Goal: Transaction & Acquisition: Purchase product/service

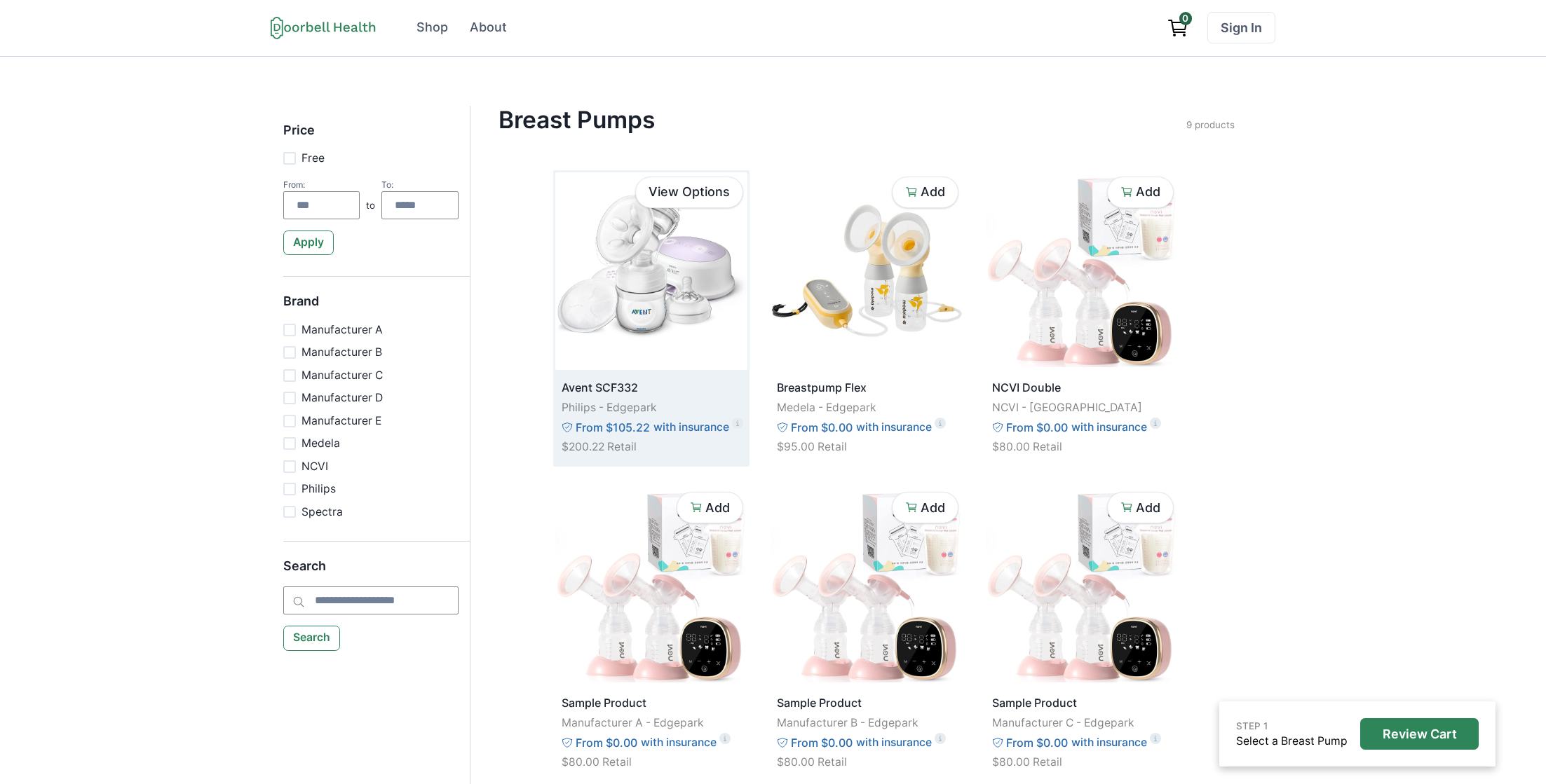
click at [671, 263] on img at bounding box center [651, 271] width 192 height 198
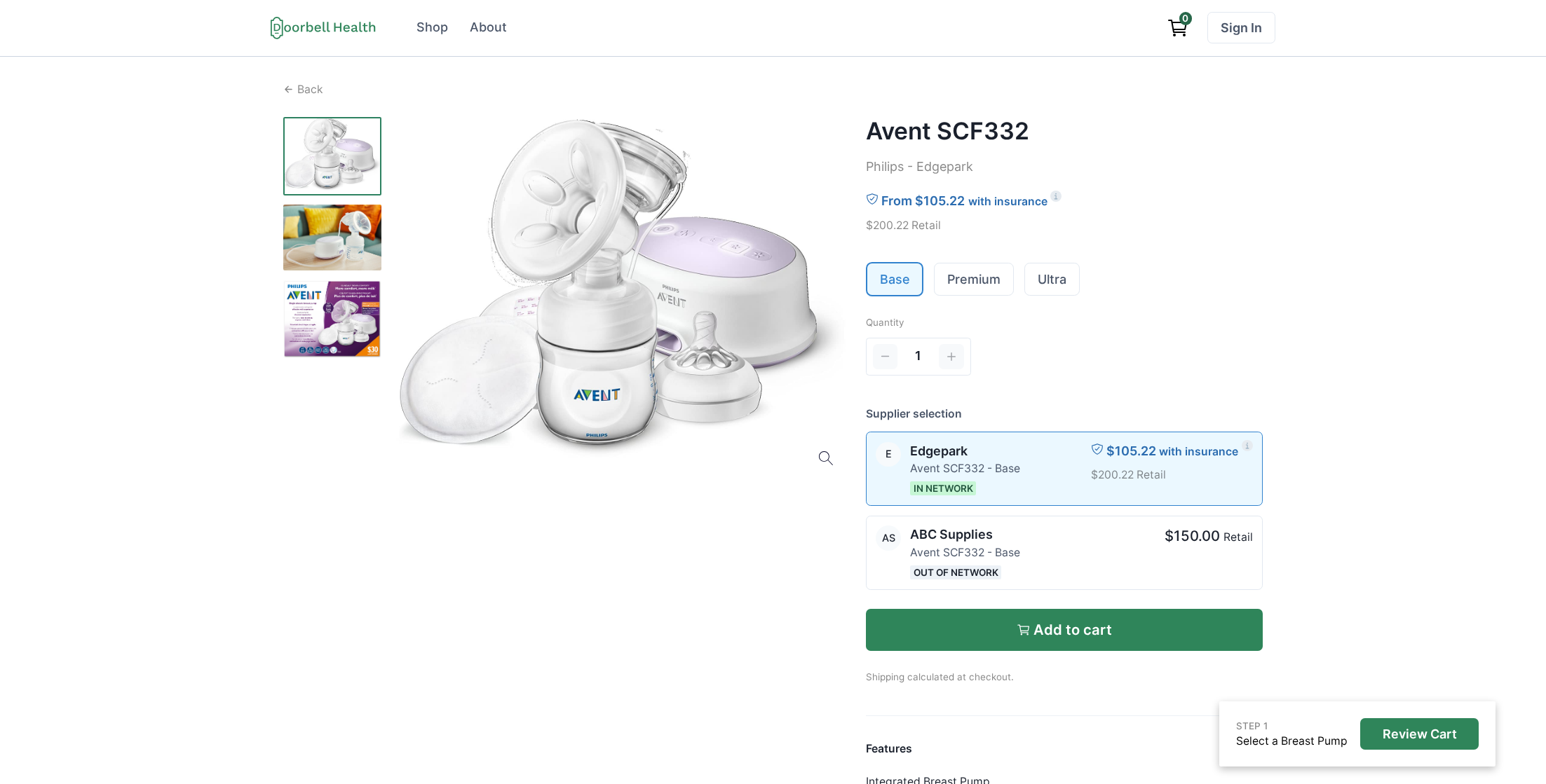
click at [1116, 625] on button "Add to cart" at bounding box center [1065, 630] width 398 height 42
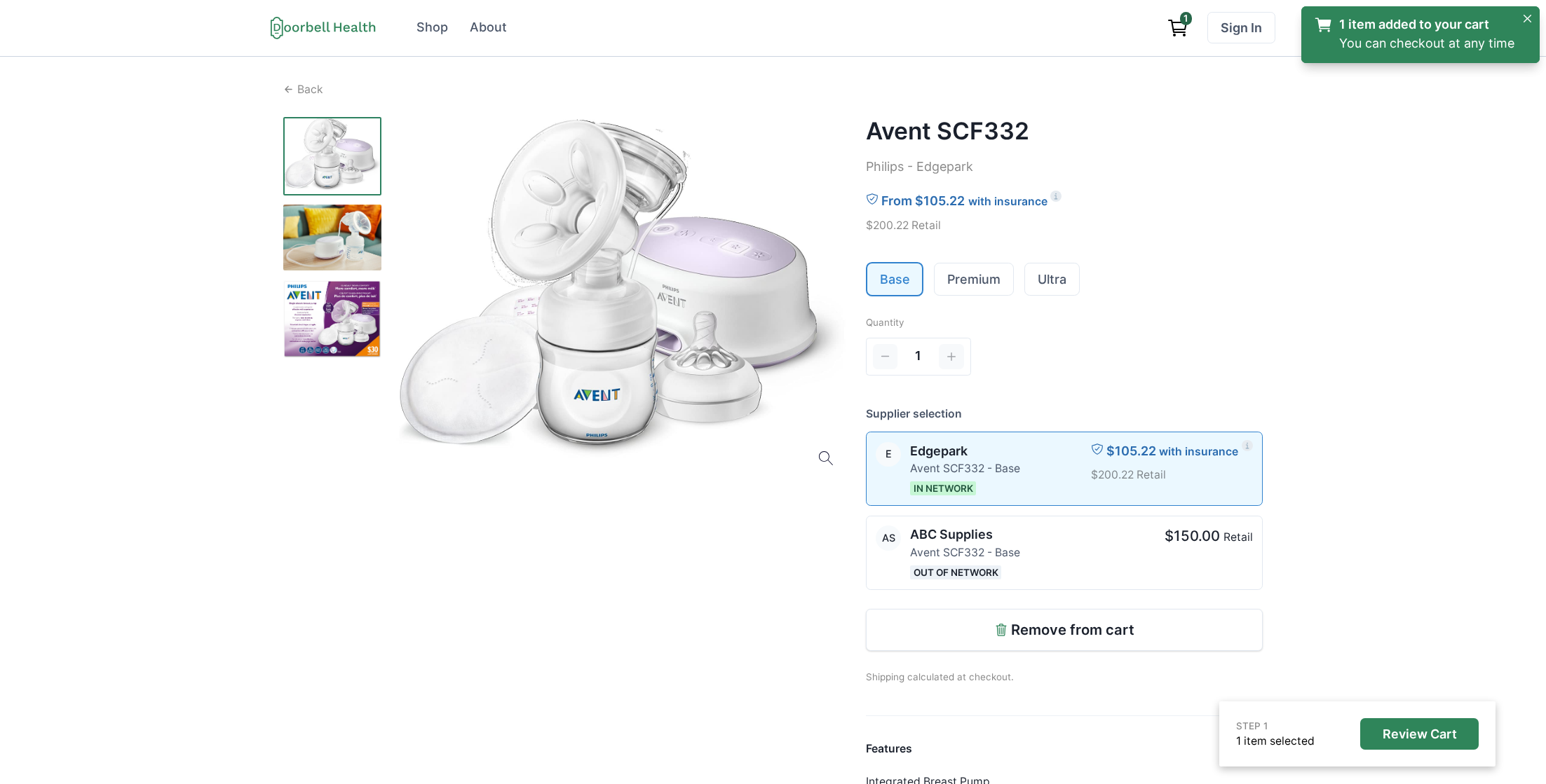
click at [1182, 29] on icon "View cart" at bounding box center [1178, 28] width 23 height 23
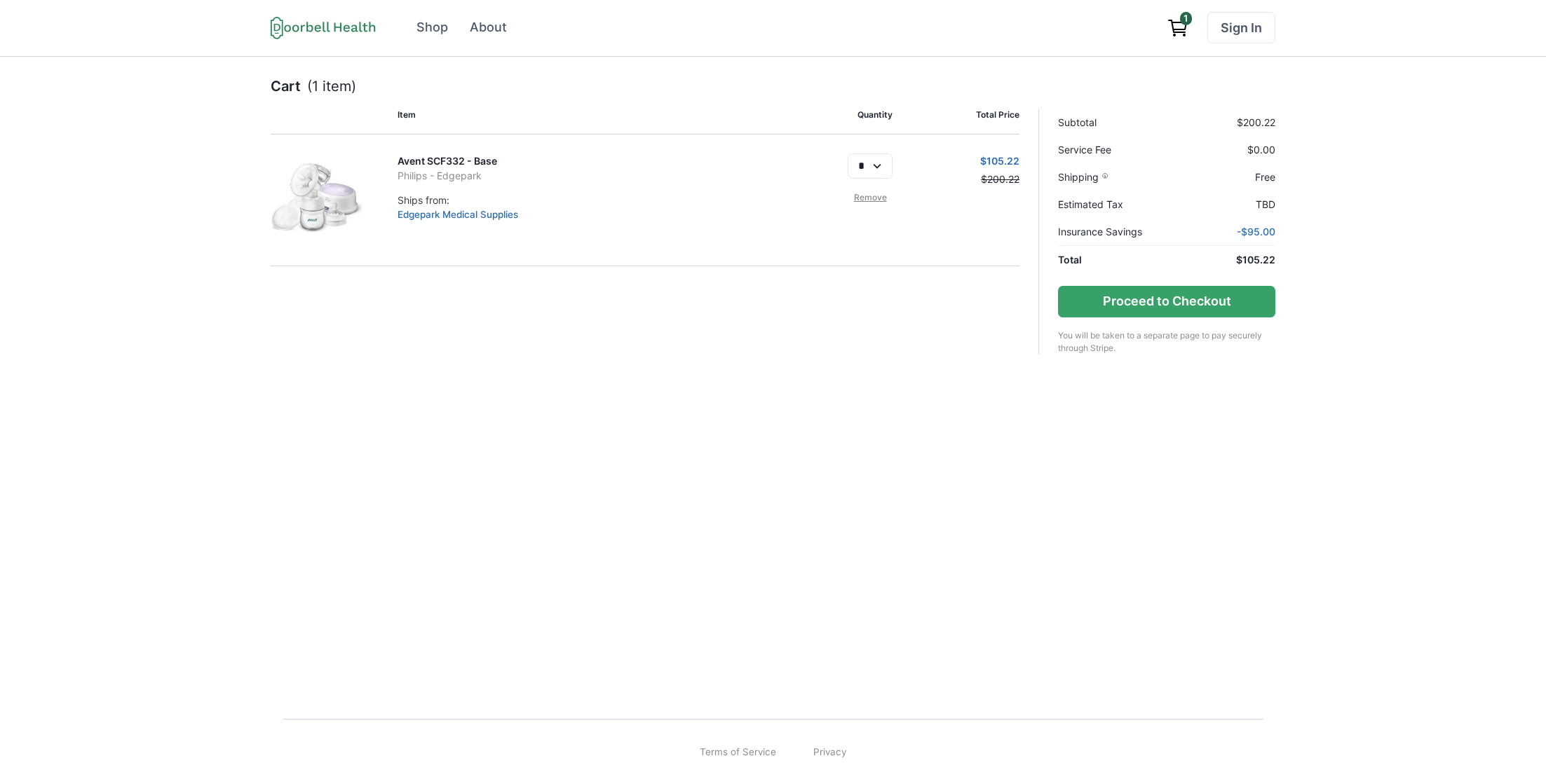
click at [865, 201] on link "Remove" at bounding box center [870, 198] width 45 height 13
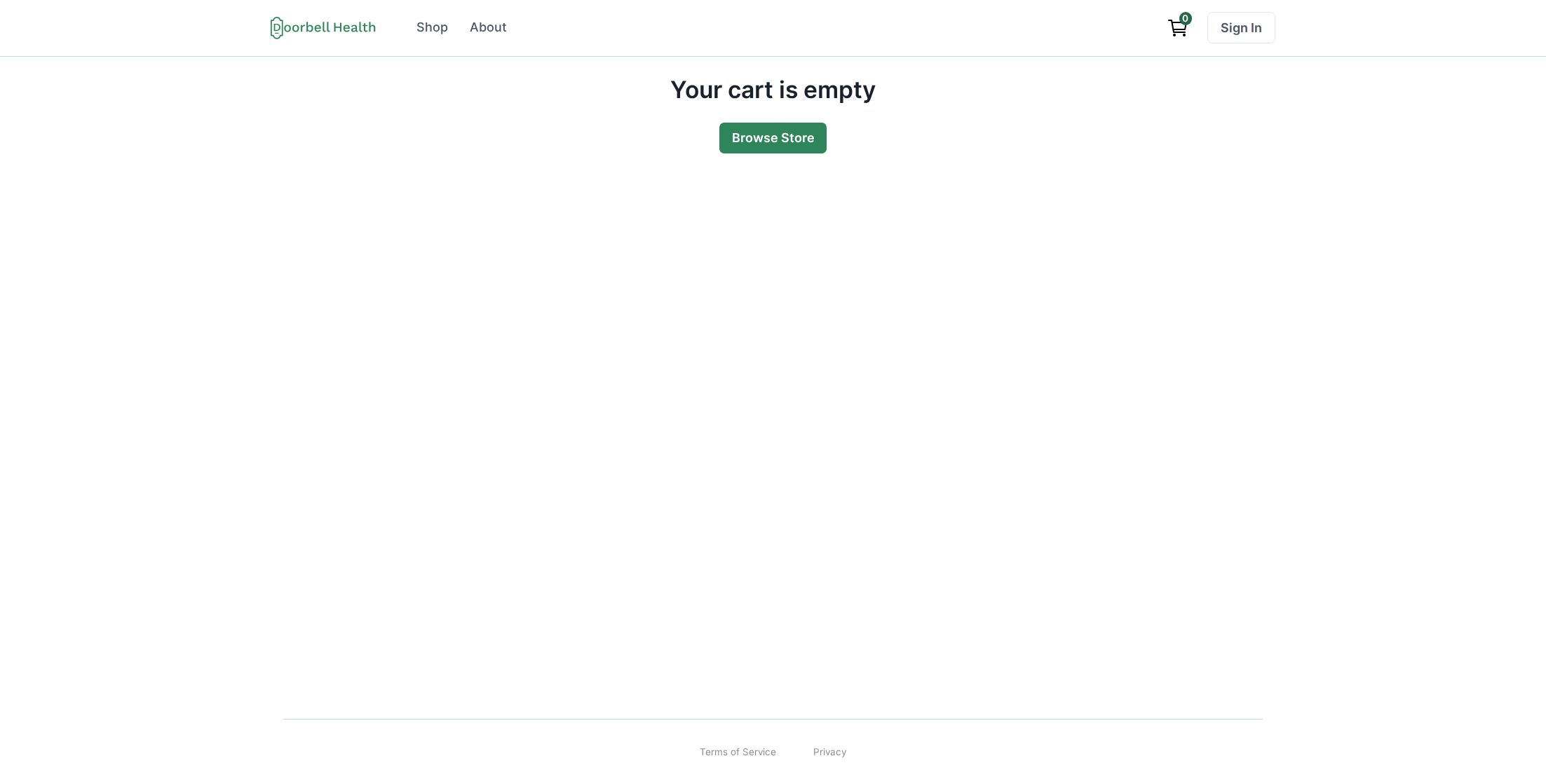
click at [774, 125] on link "Browse Store" at bounding box center [774, 138] width 108 height 31
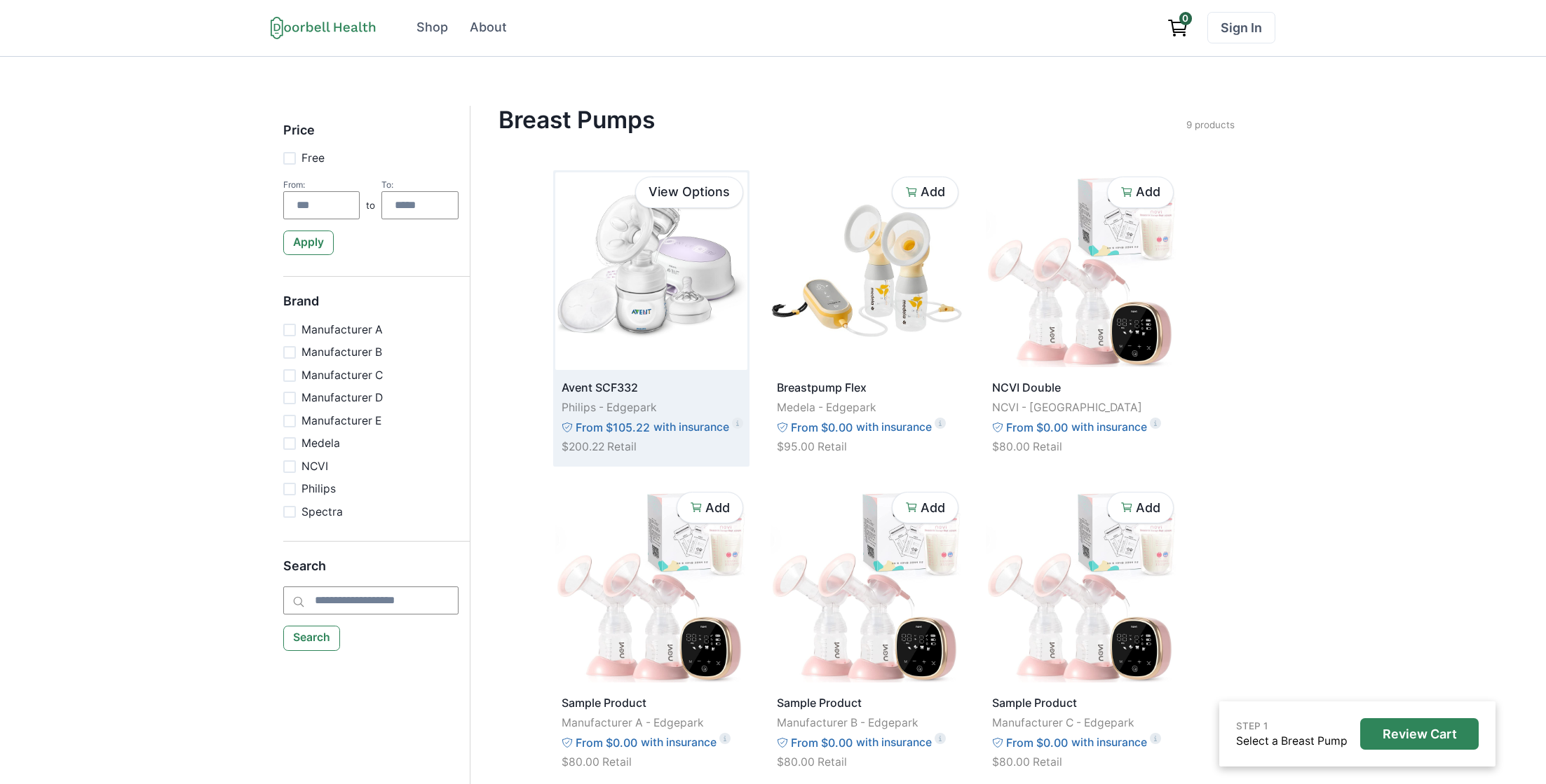
click at [646, 268] on img at bounding box center [651, 271] width 192 height 198
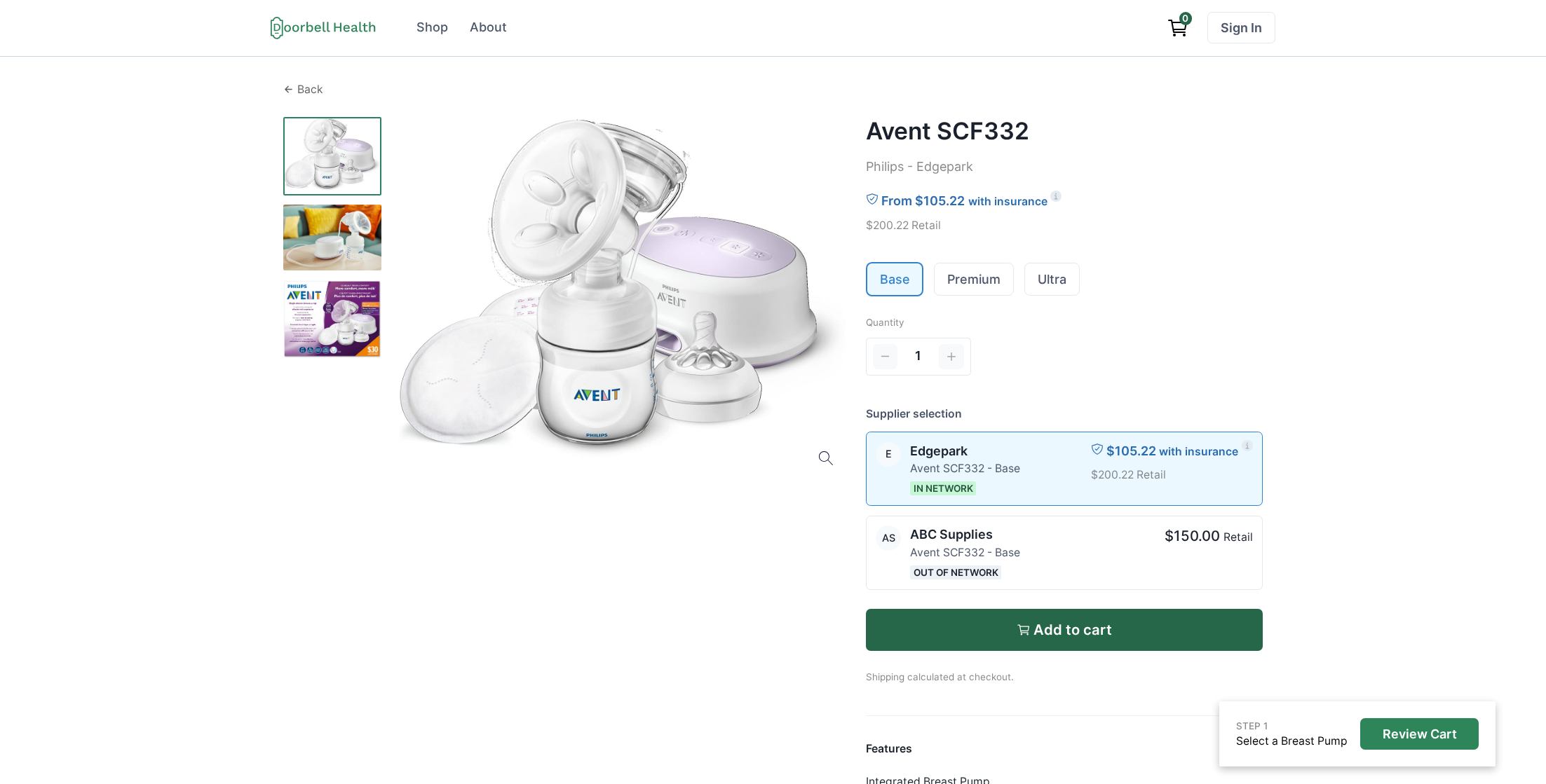
click at [298, 83] on p "Back" at bounding box center [310, 90] width 26 height 17
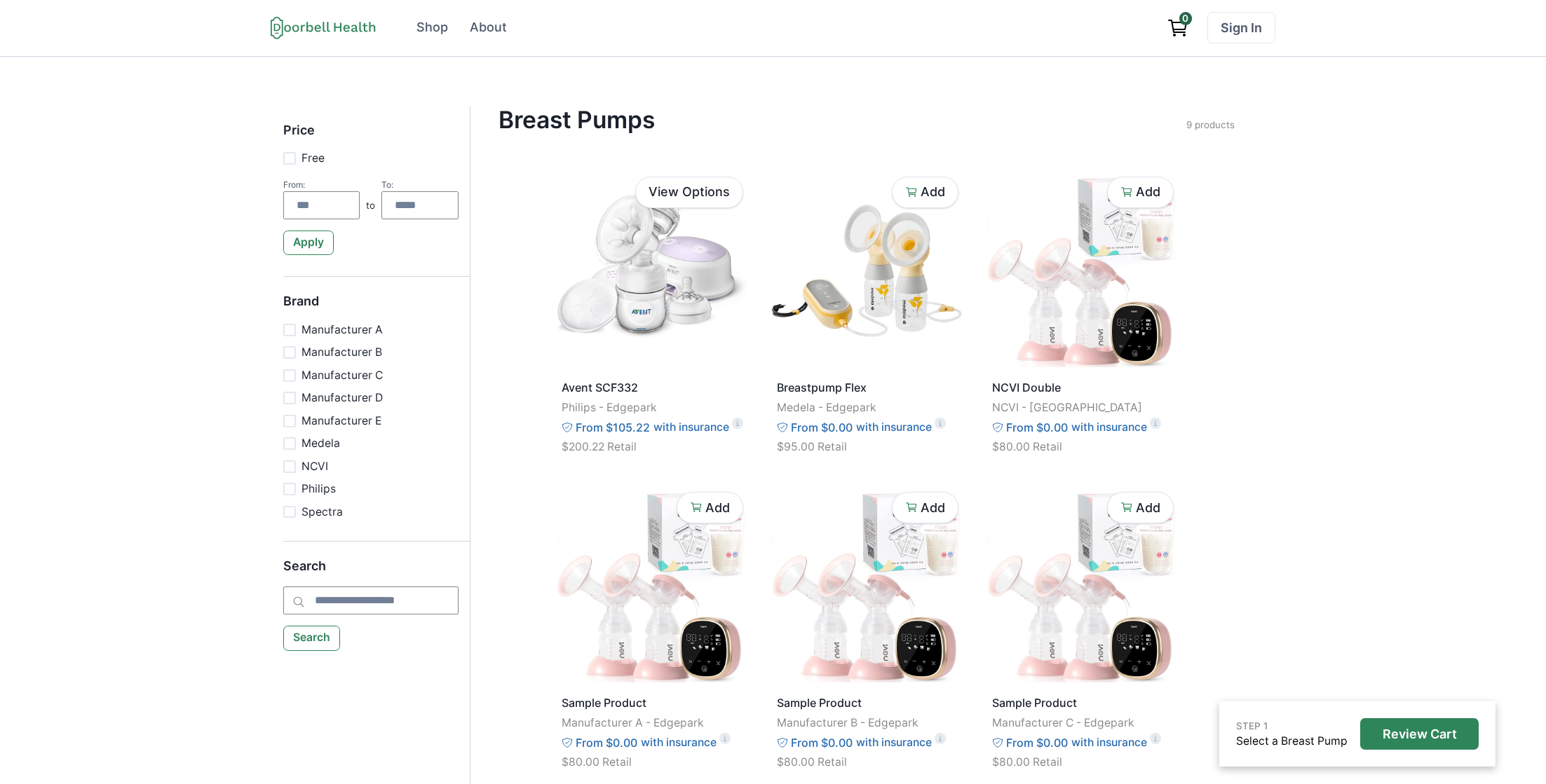
click at [754, 81] on div "STEP 1 Select a Breast Pump Review Cart Price Free From: to To: Apply Brand Man…" at bounding box center [773, 598] width 1546 height 1084
click at [757, 79] on div "STEP 1 Select a Breast Pump Review Cart Price Free From: to To: Apply Brand Man…" at bounding box center [773, 598] width 1546 height 1084
click at [742, 127] on h4 "Breast Pumps" at bounding box center [842, 120] width 688 height 28
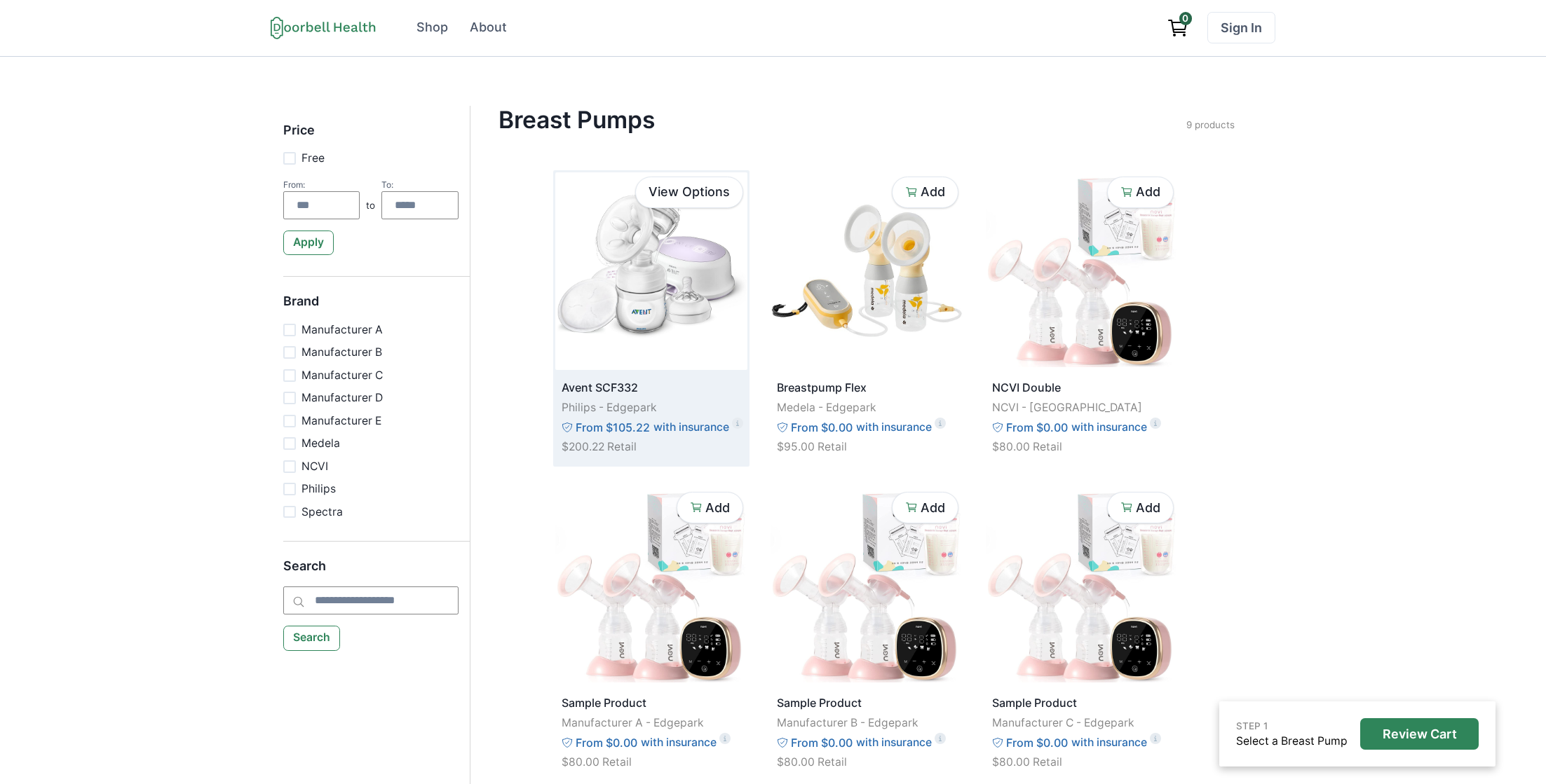
click at [653, 272] on img at bounding box center [651, 271] width 192 height 198
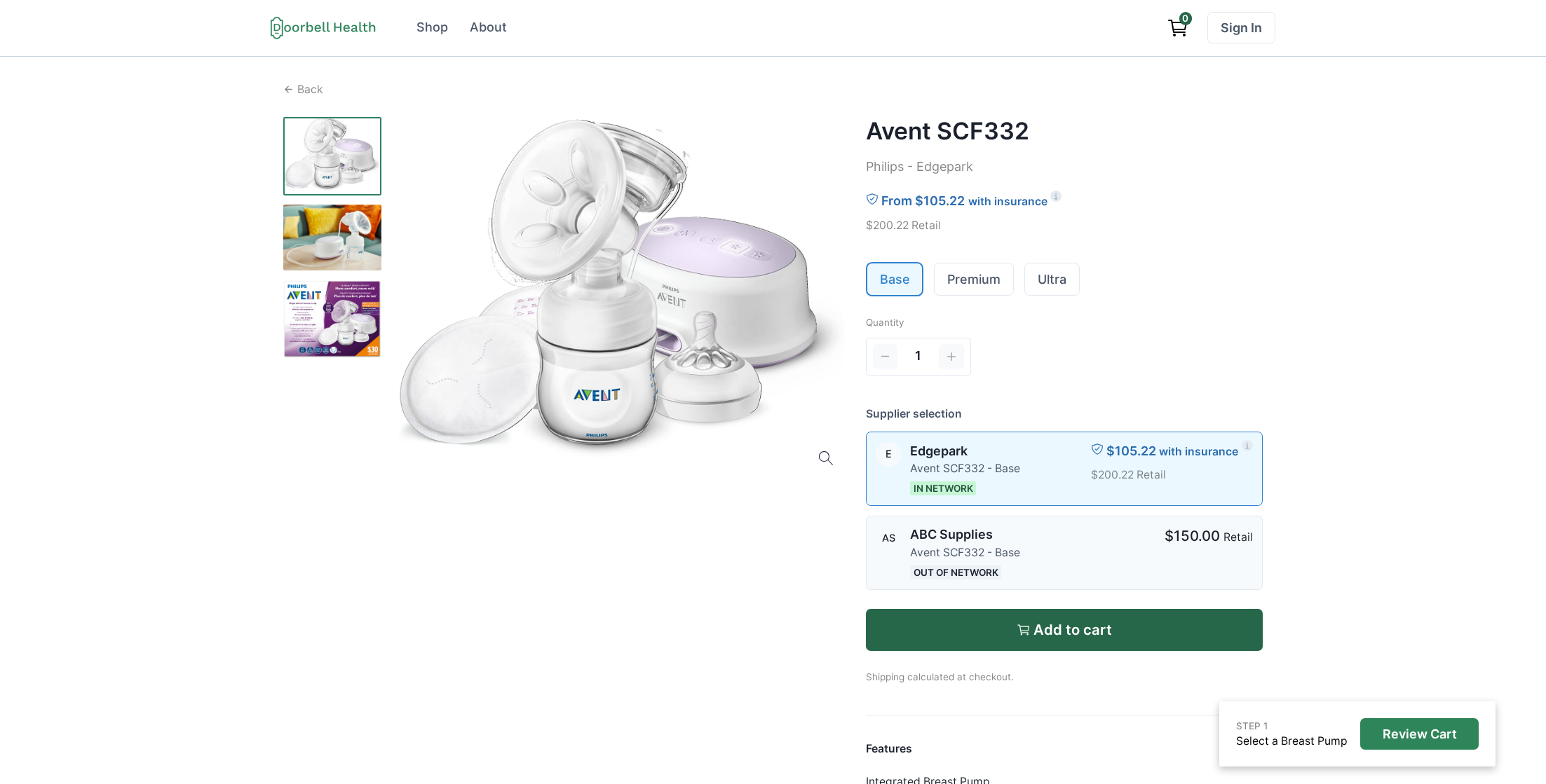
click at [1230, 548] on div "$150.00 Retail" at bounding box center [1208, 539] width 88 height 27
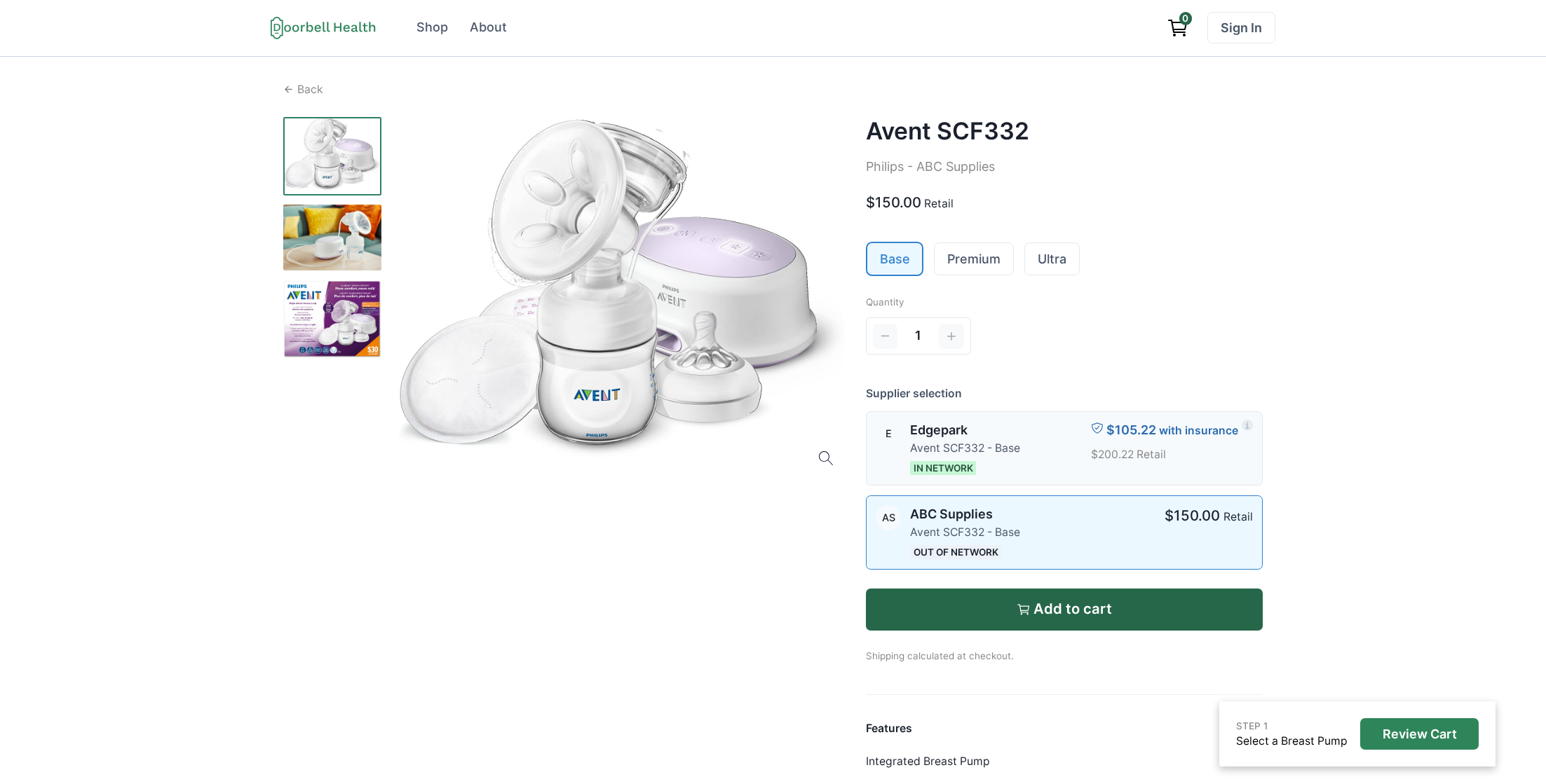
click at [1141, 447] on p "$200.22 Retail" at bounding box center [1172, 455] width 162 height 17
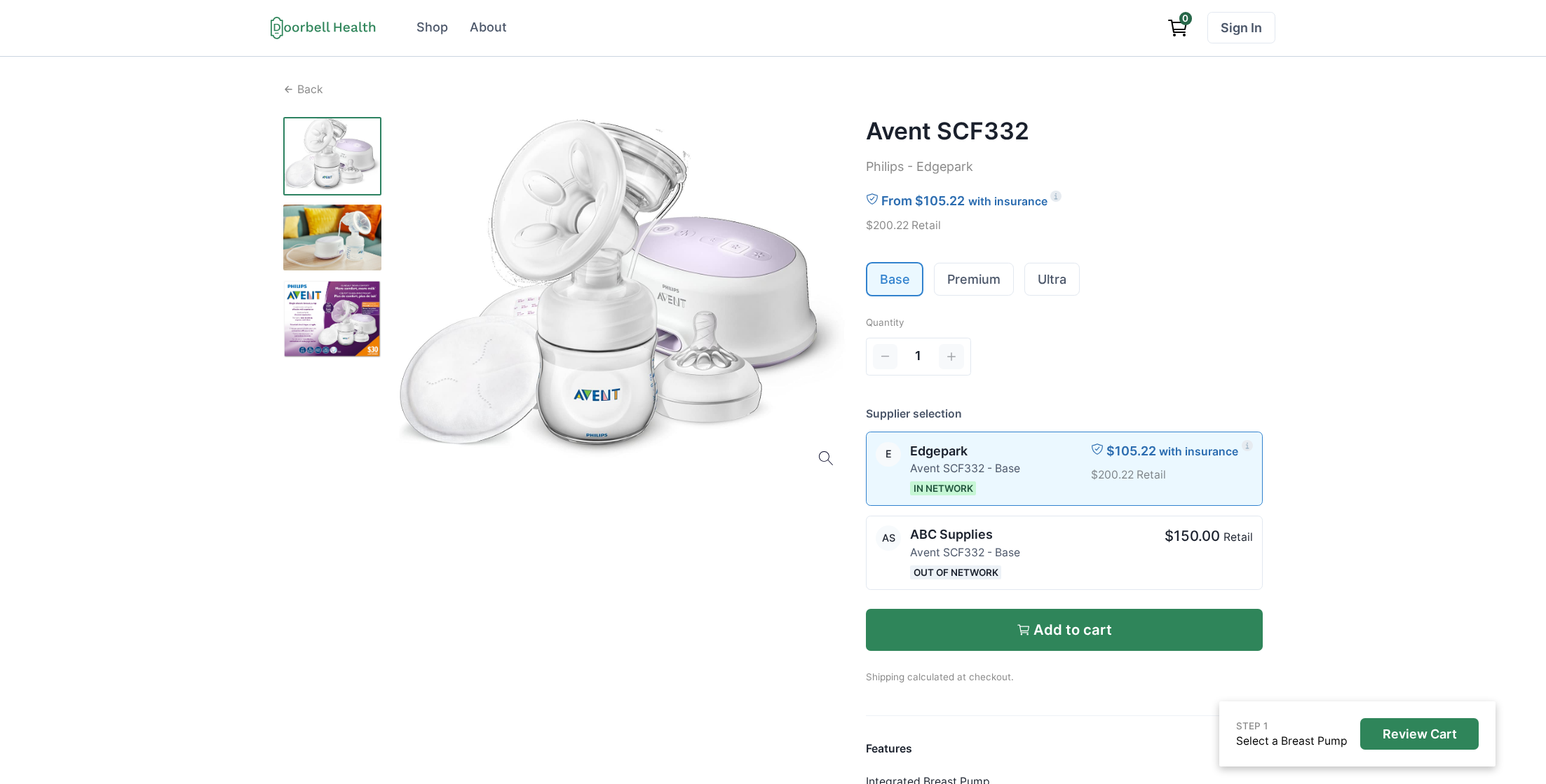
click at [1105, 627] on p "Add to cart" at bounding box center [1073, 630] width 78 height 17
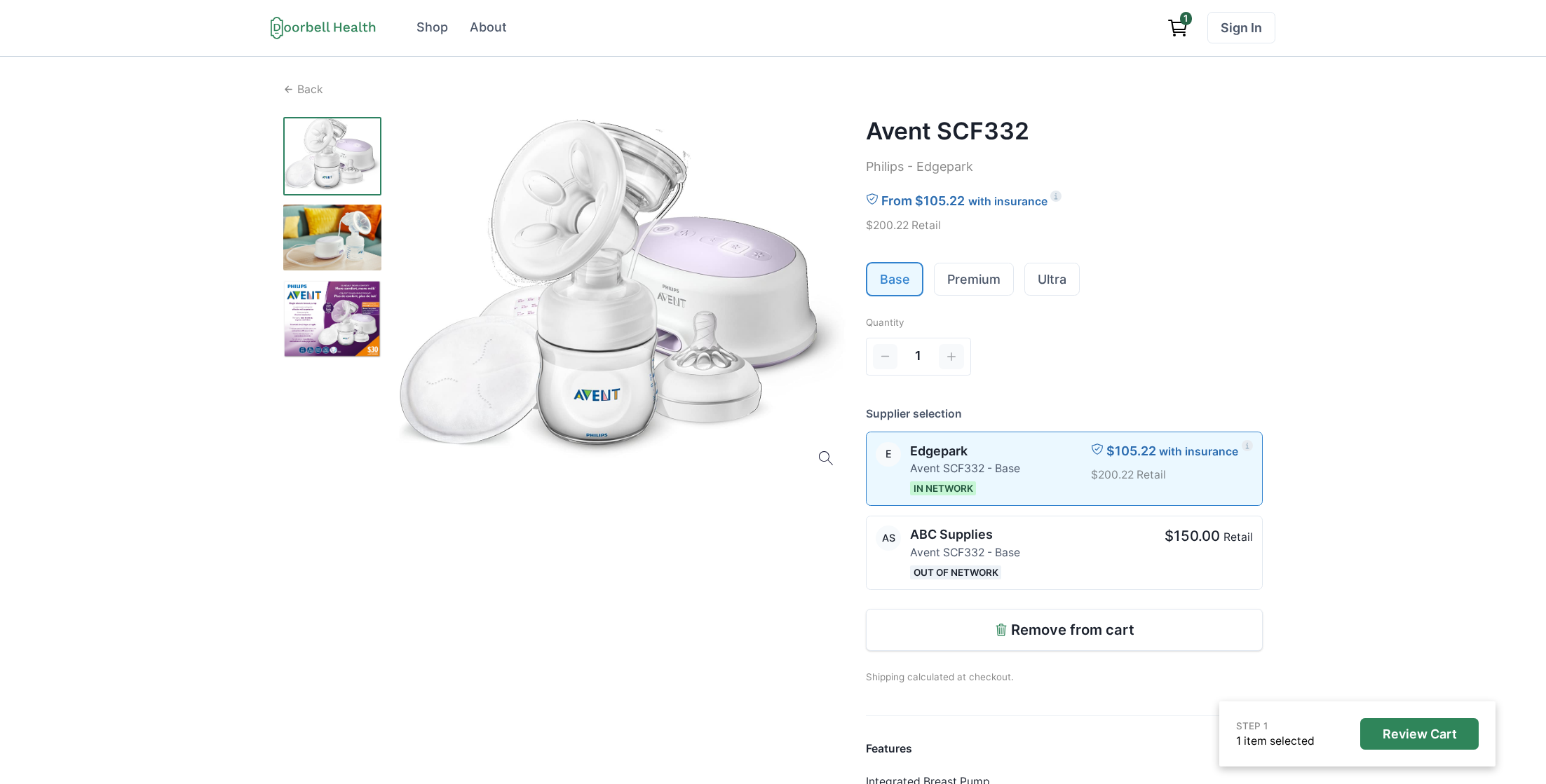
click at [1181, 30] on icon "View cart" at bounding box center [1178, 28] width 23 height 23
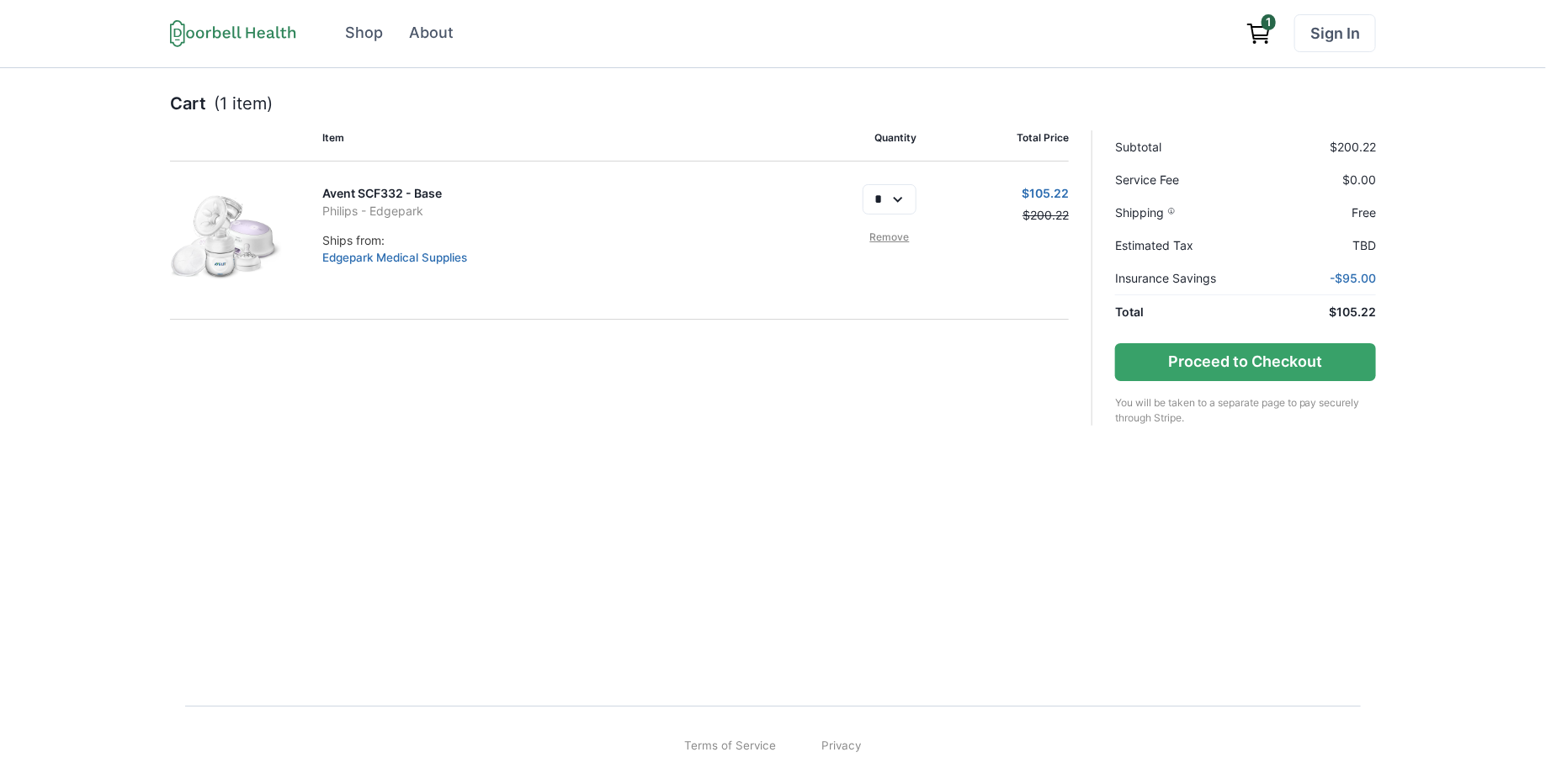
click at [380, 186] on link "Avent SCF332 - Base" at bounding box center [382, 193] width 120 height 15
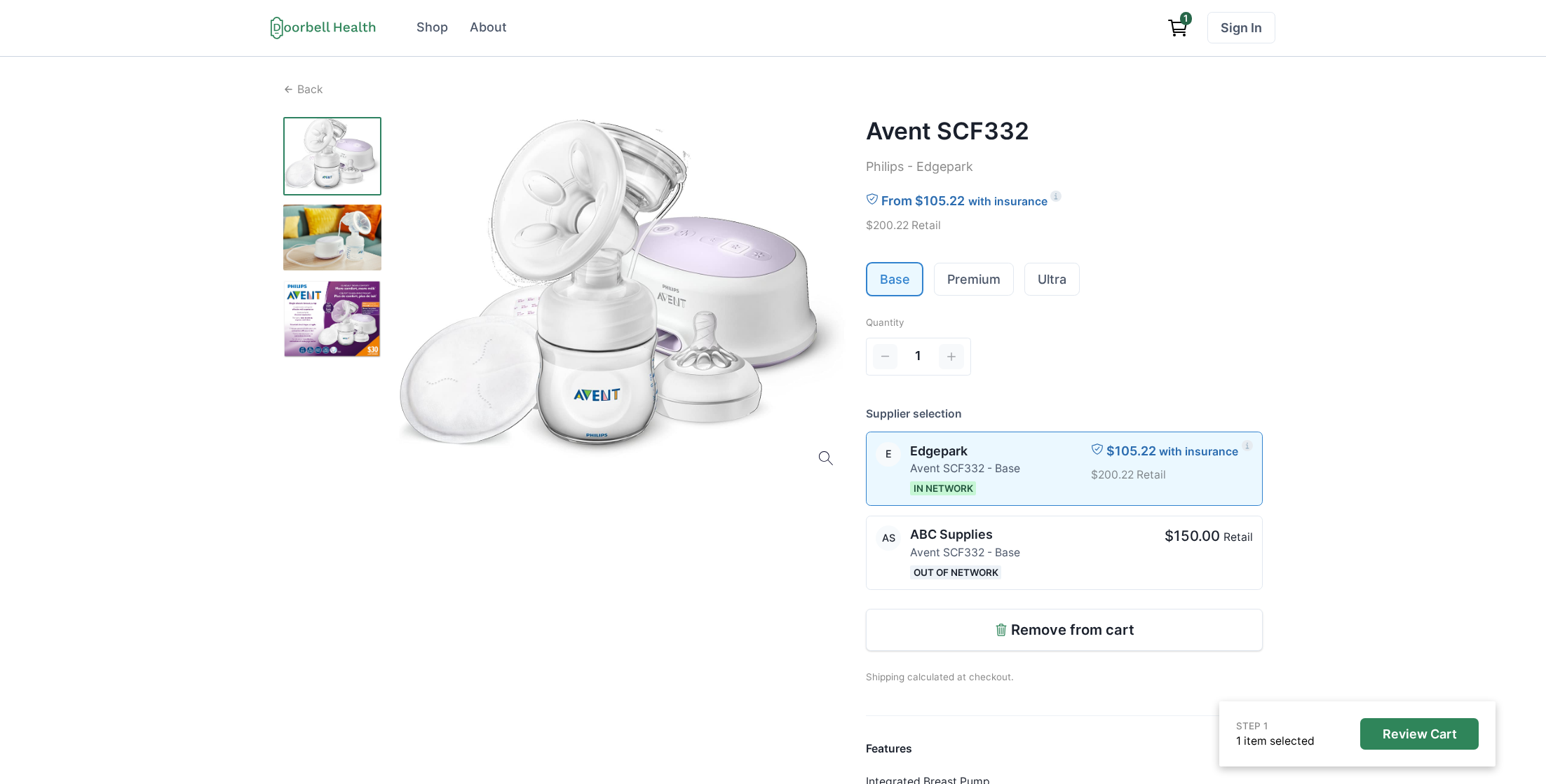
scroll to position [1, 0]
